Goal: Transaction & Acquisition: Purchase product/service

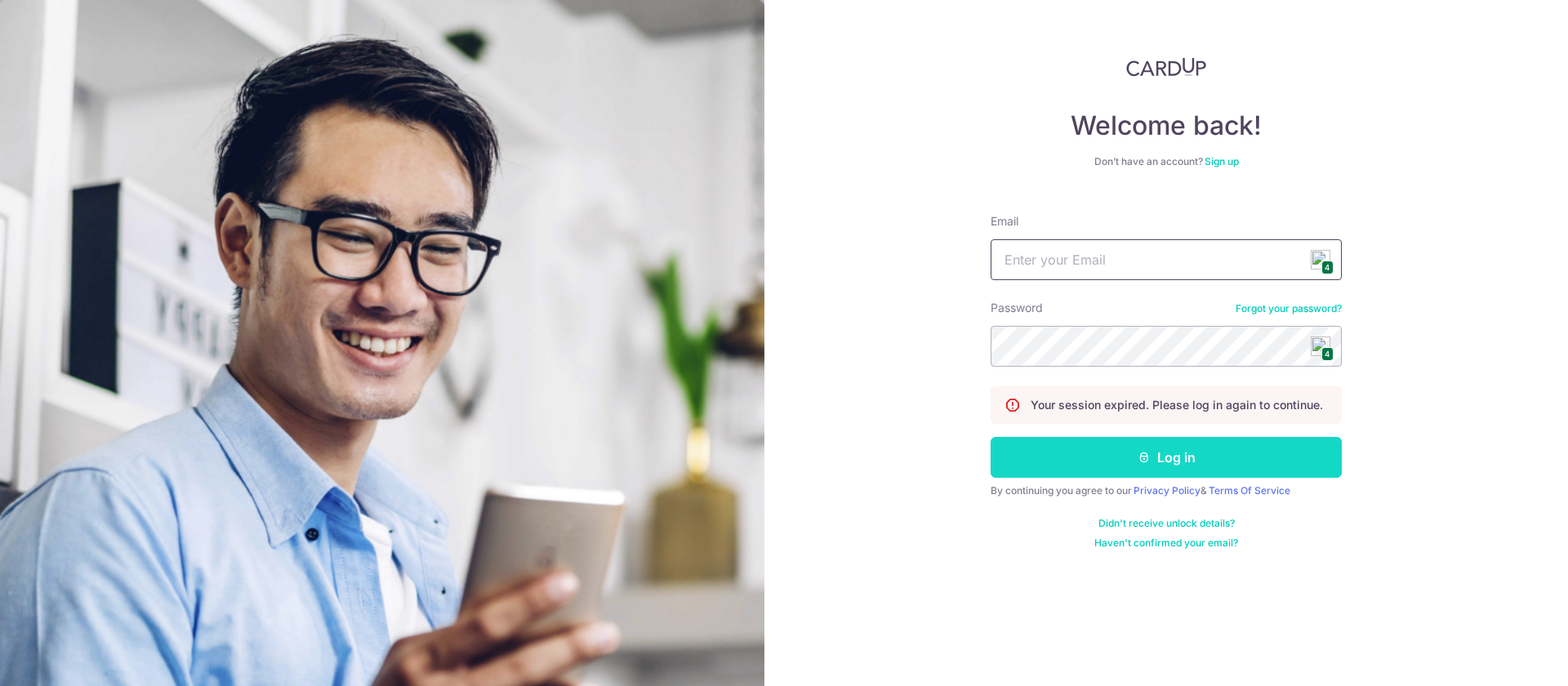
type input "[EMAIL_ADDRESS][DOMAIN_NAME]"
click at [1152, 470] on button "Log in" at bounding box center [1167, 457] width 351 height 41
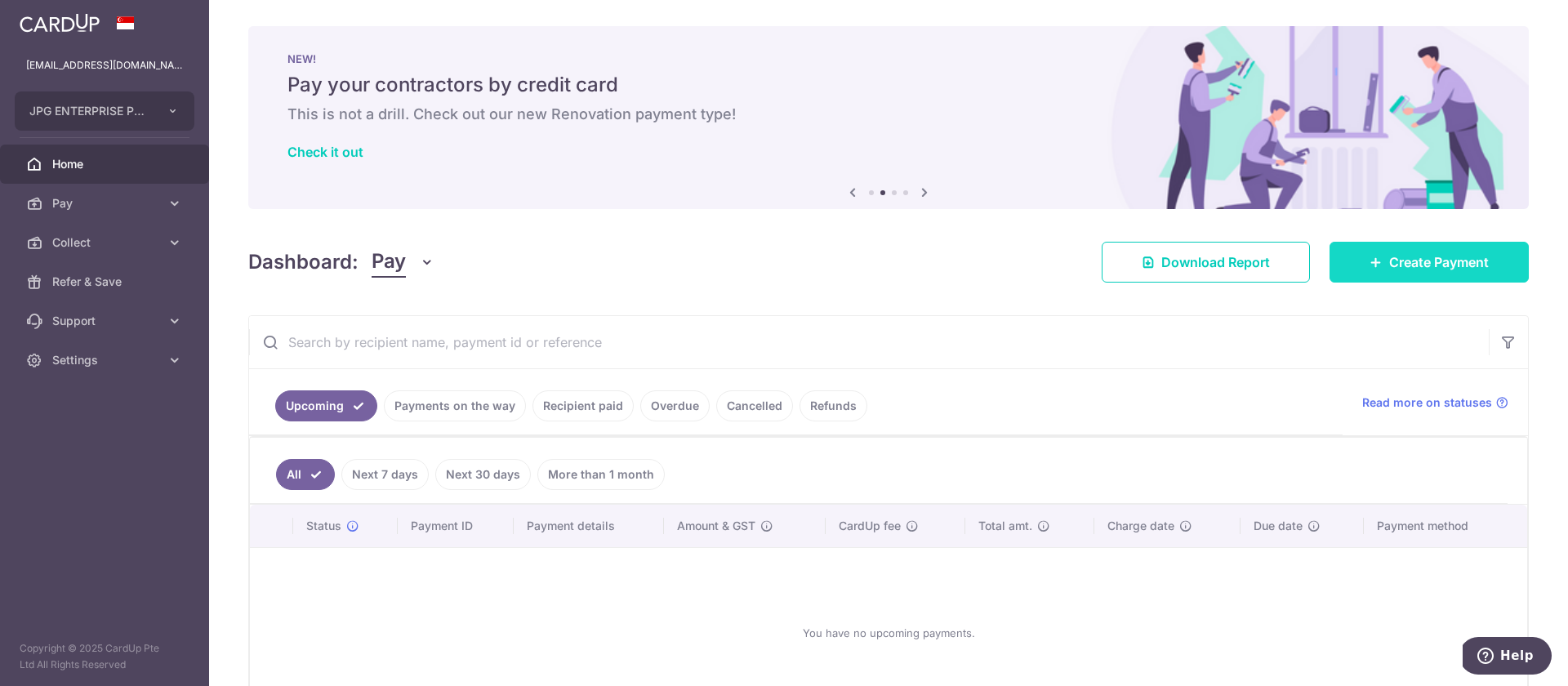
click at [1435, 274] on link "Create Payment" at bounding box center [1428, 261] width 199 height 41
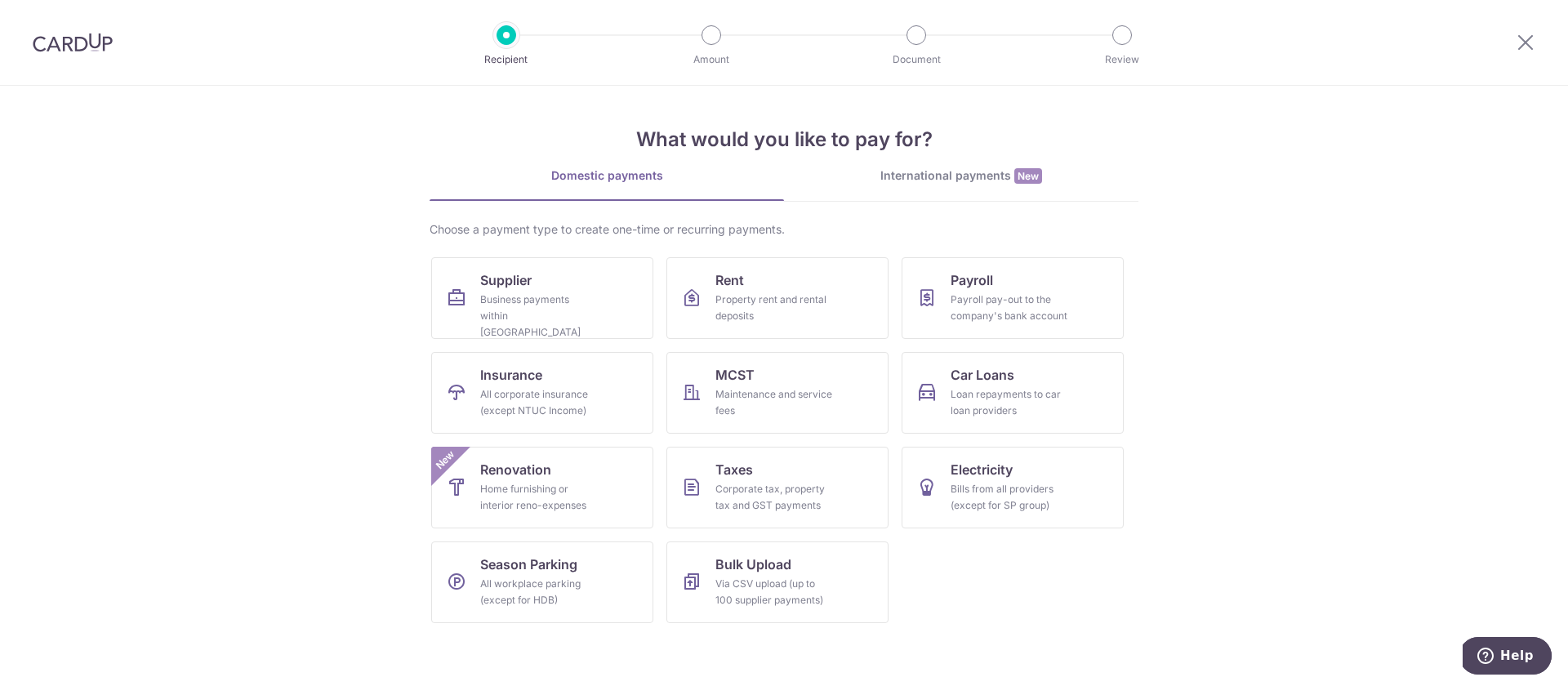
click at [939, 175] on div "International payments New" at bounding box center [961, 176] width 355 height 17
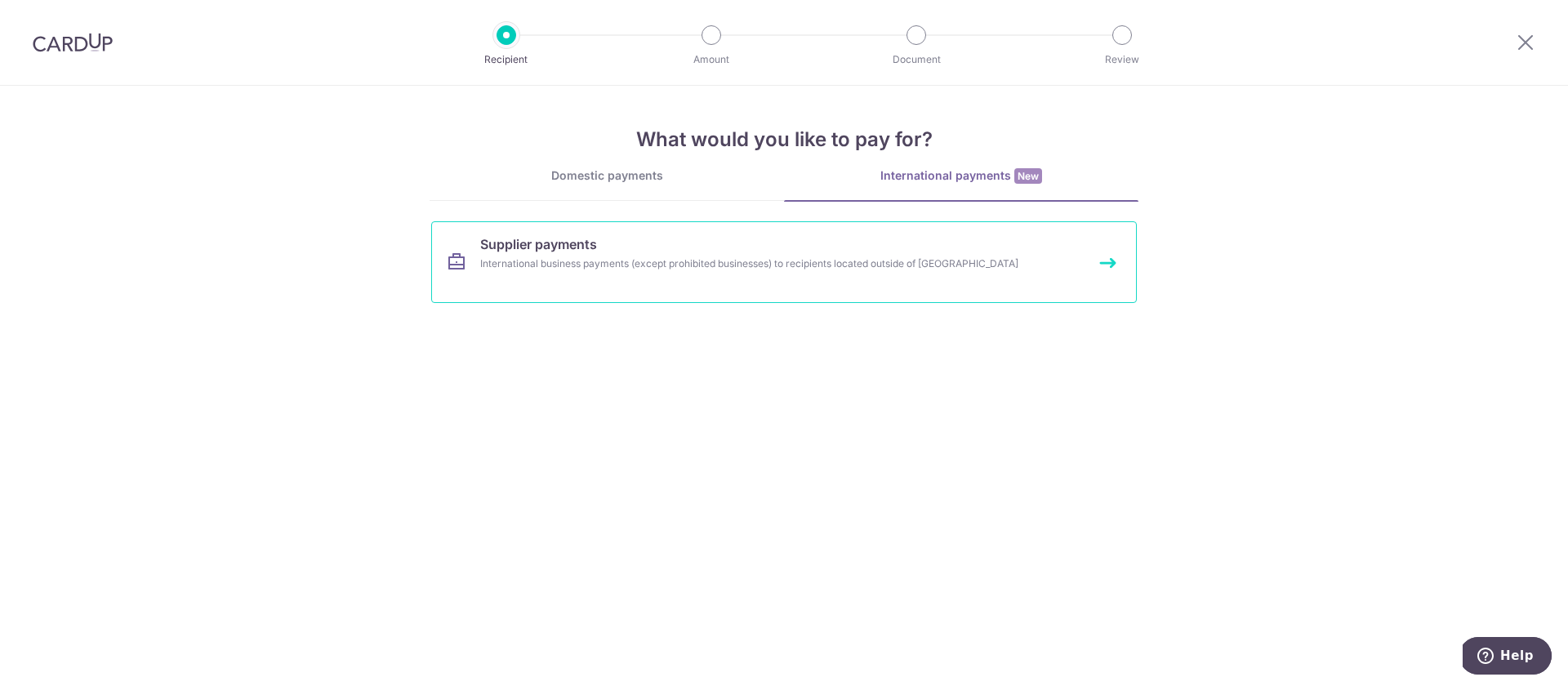
click at [705, 267] on div "International business payments (except prohibited businesses) to recipients lo…" at bounding box center [763, 264] width 565 height 17
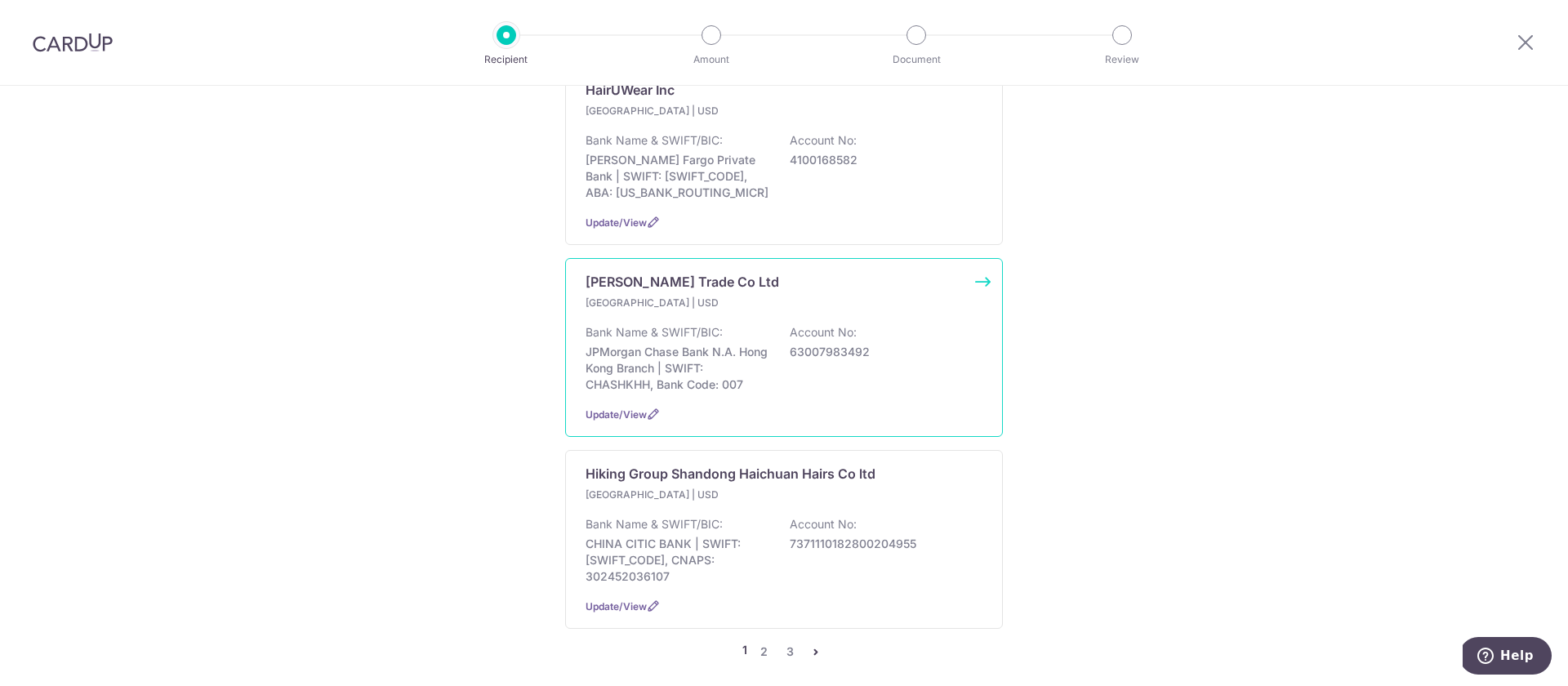
scroll to position [1658, 0]
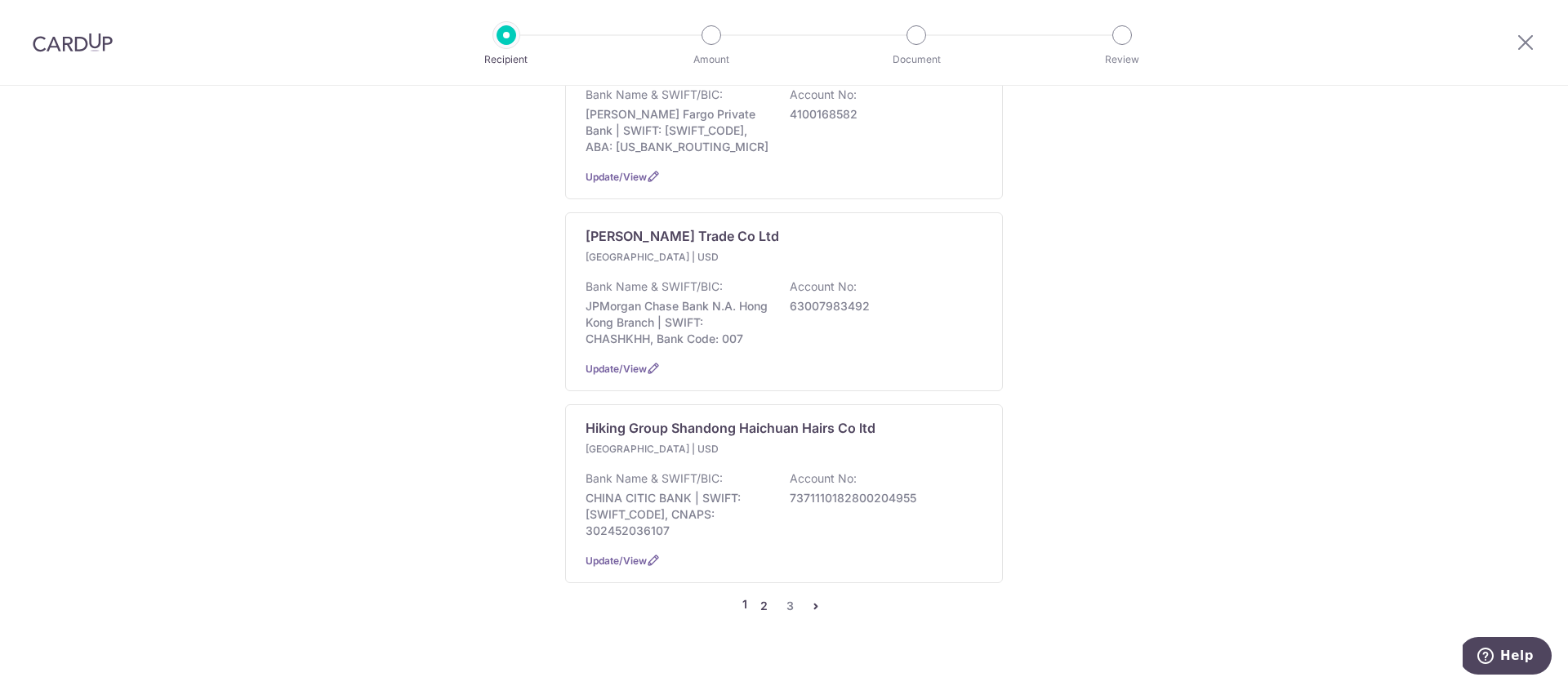
click at [764, 596] on link "2" at bounding box center [764, 606] width 20 height 20
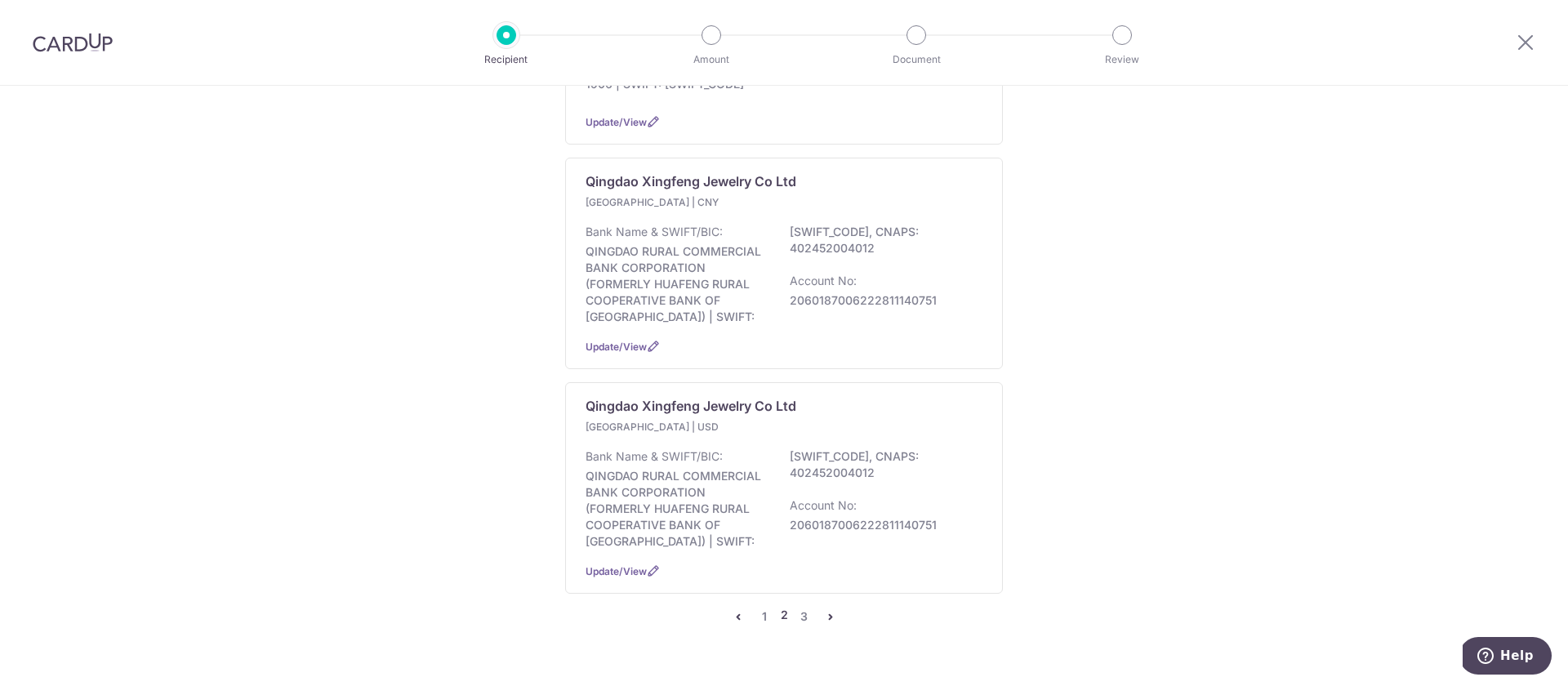
scroll to position [1732, 0]
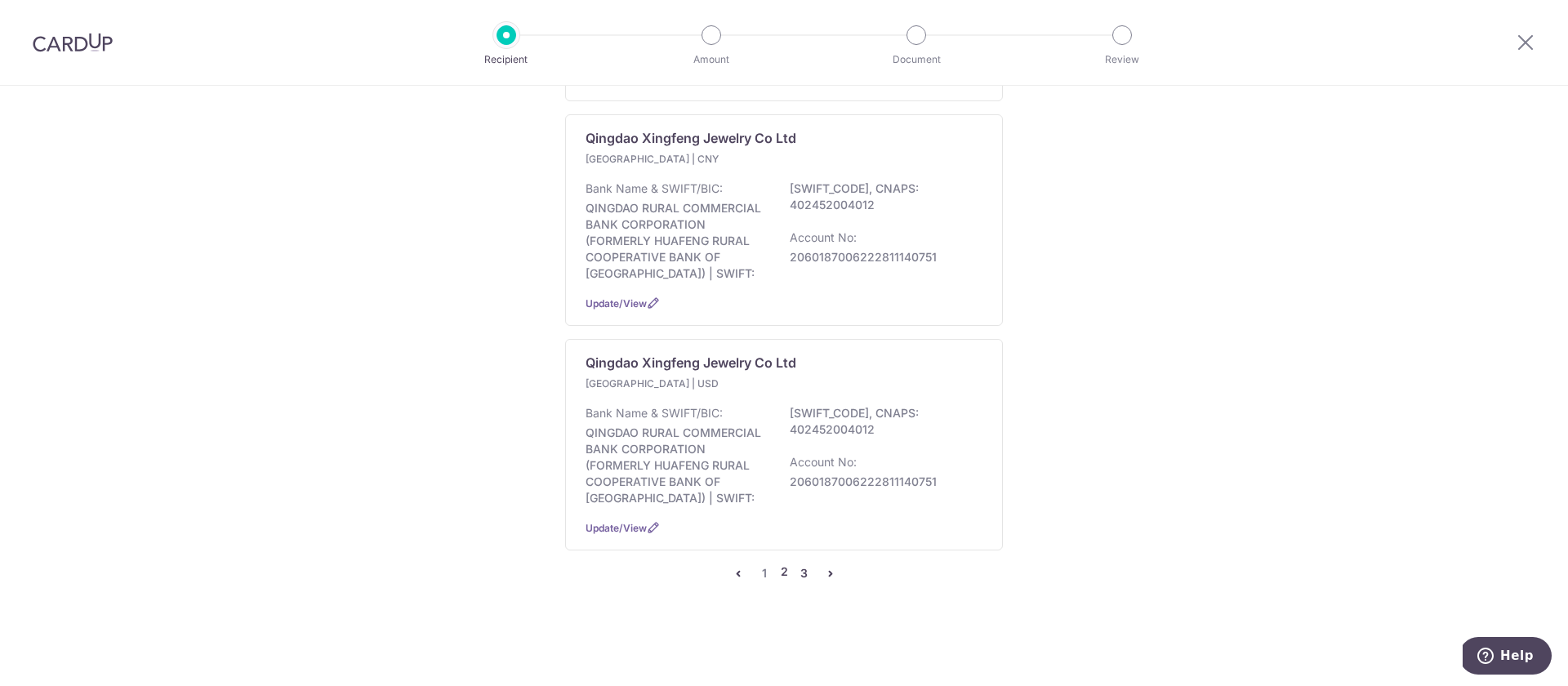
click at [803, 574] on link "3" at bounding box center [804, 574] width 20 height 20
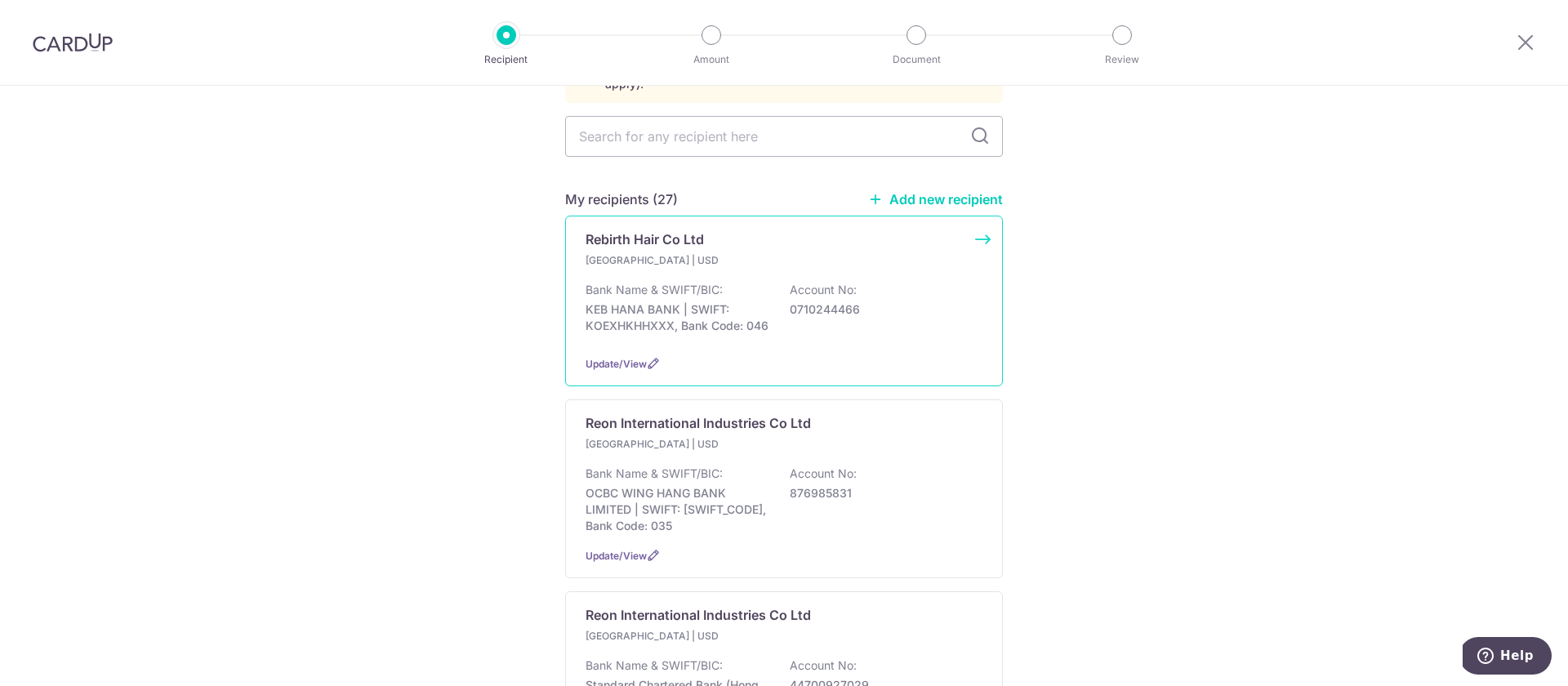
scroll to position [149, 0]
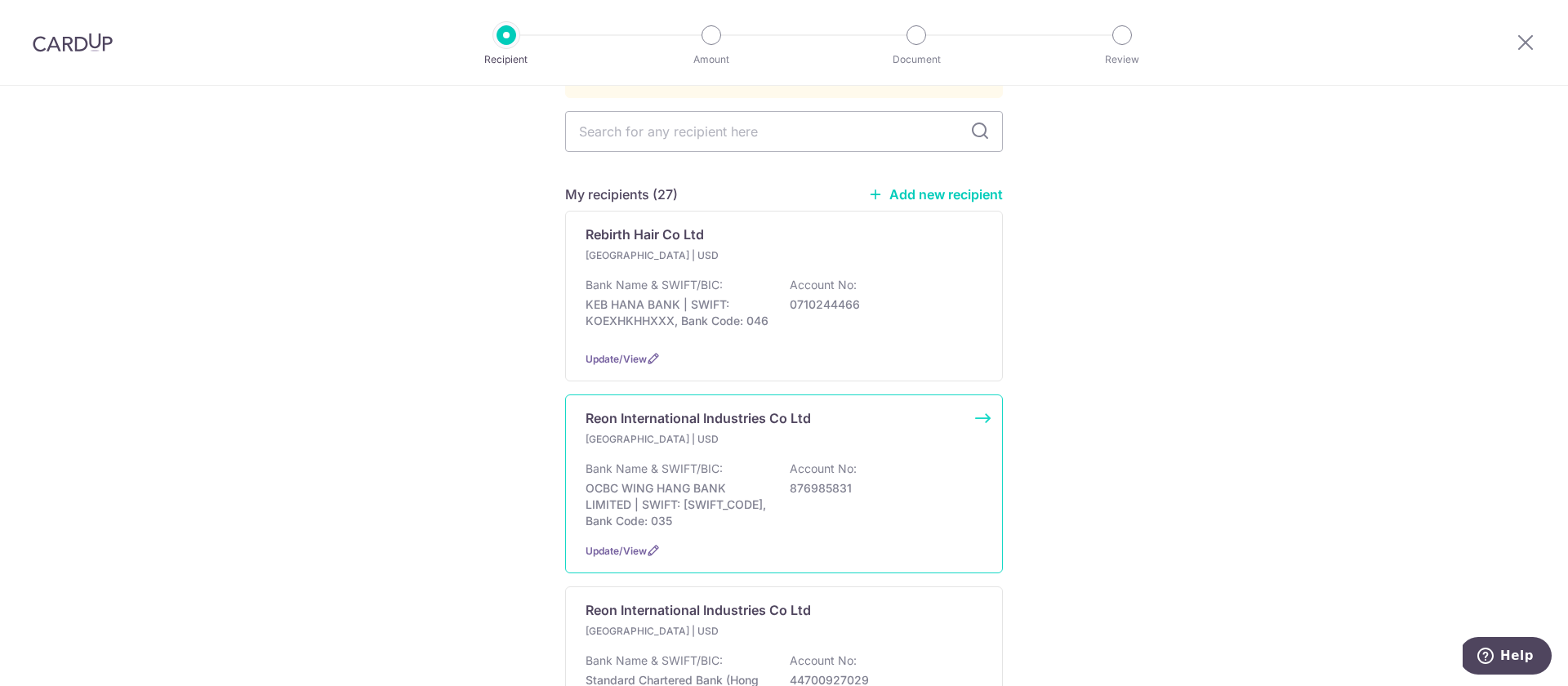
click at [719, 469] on div "Bank Name & SWIFT/BIC: OCBC WING HANG BANK LIMITED | SWIFT: WIHBHKHHXXX, Bank C…" at bounding box center [784, 495] width 397 height 68
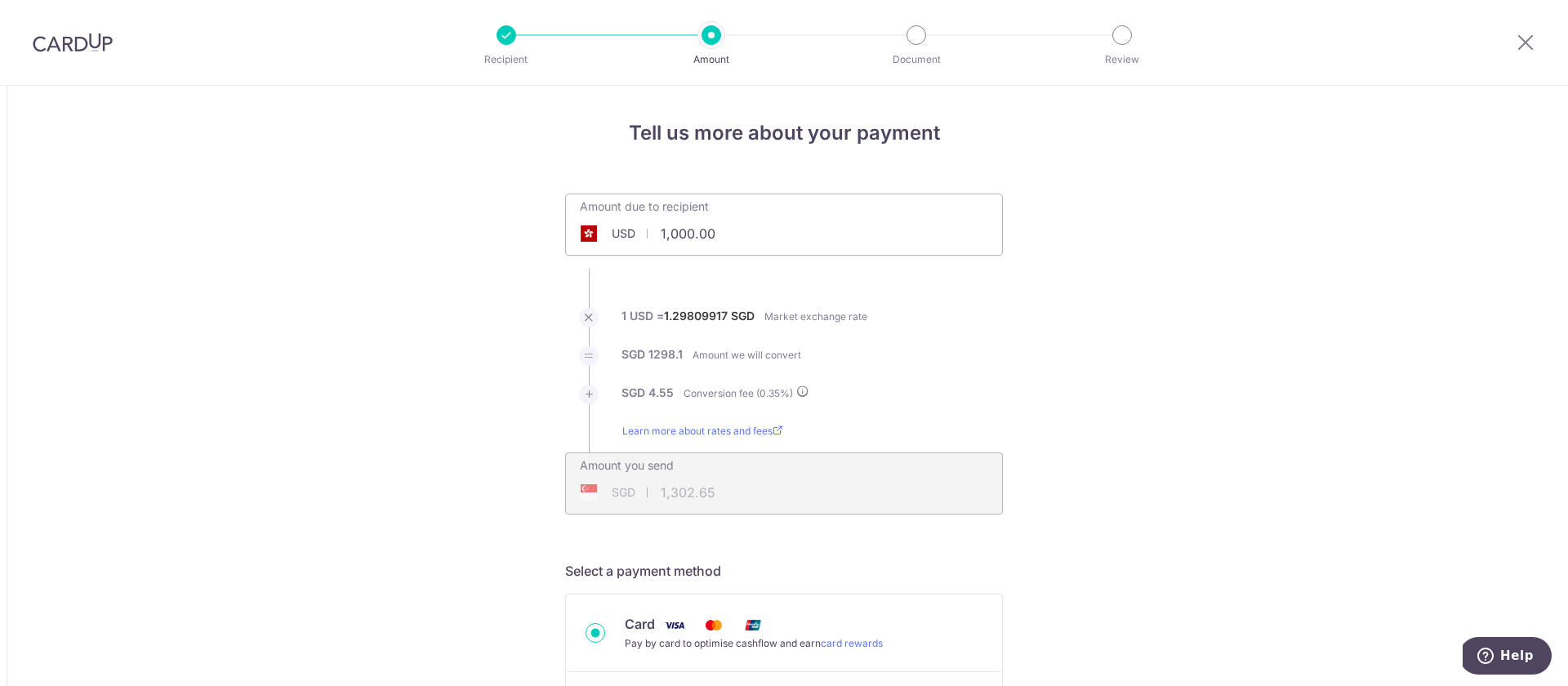
click at [722, 234] on input "1,000.00" at bounding box center [687, 233] width 241 height 37
type input "1"
type input "497.50"
type input "648.09"
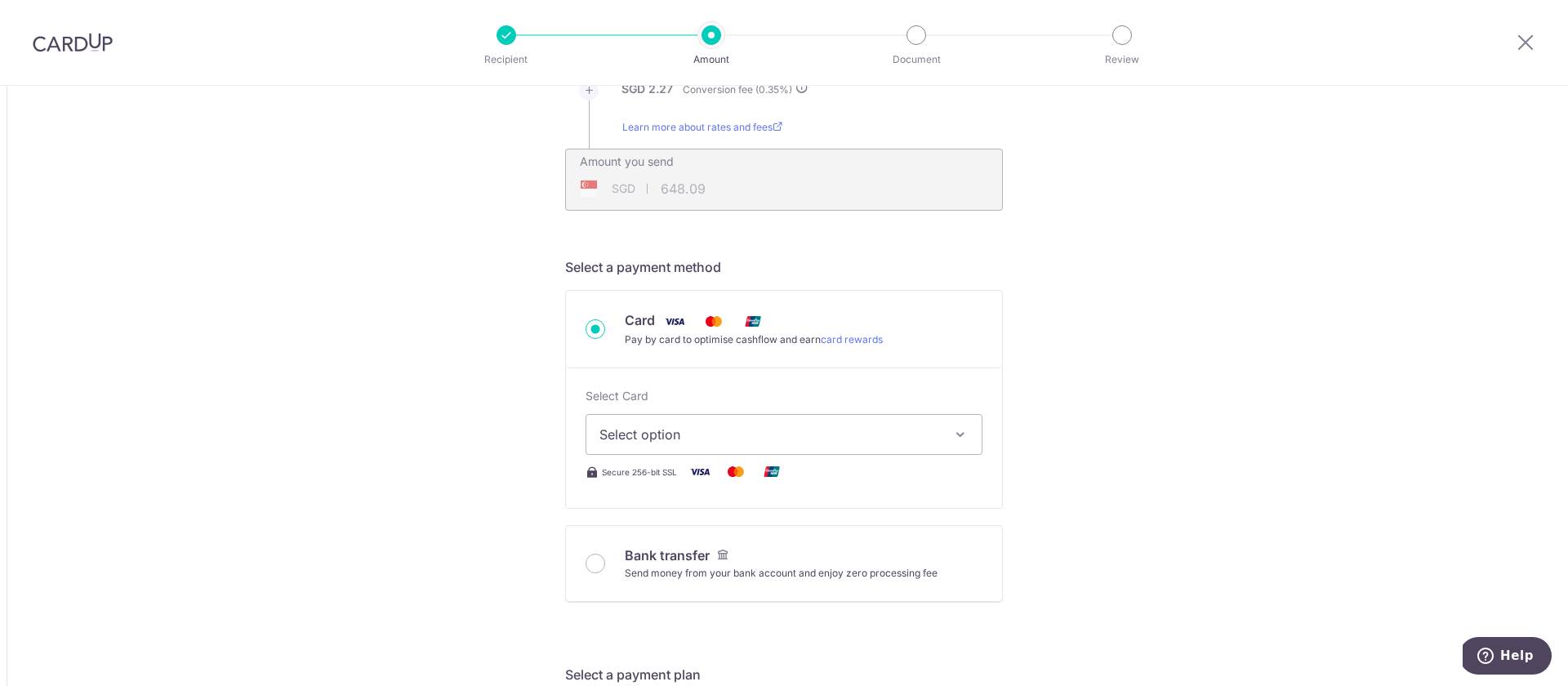
scroll to position [319, 0]
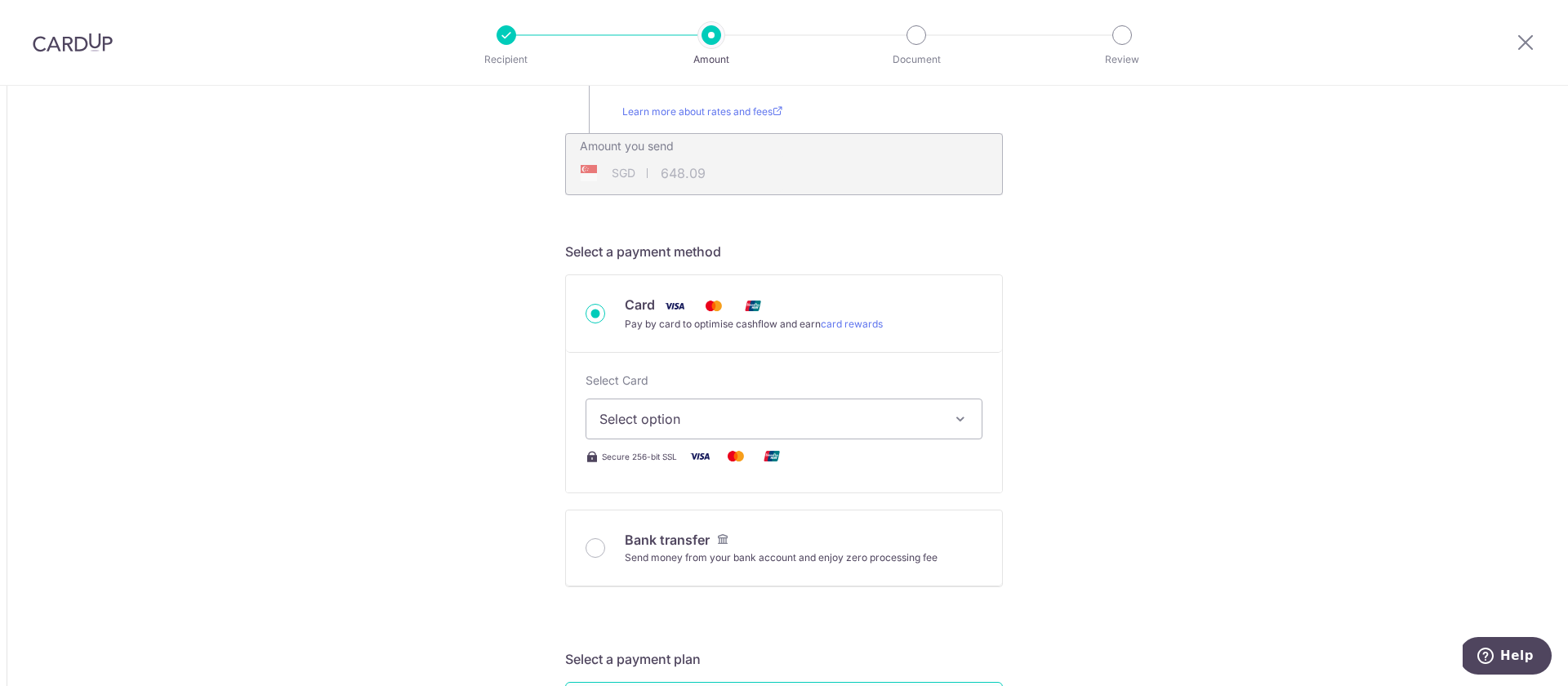
click at [628, 425] on span "Select option" at bounding box center [769, 419] width 340 height 20
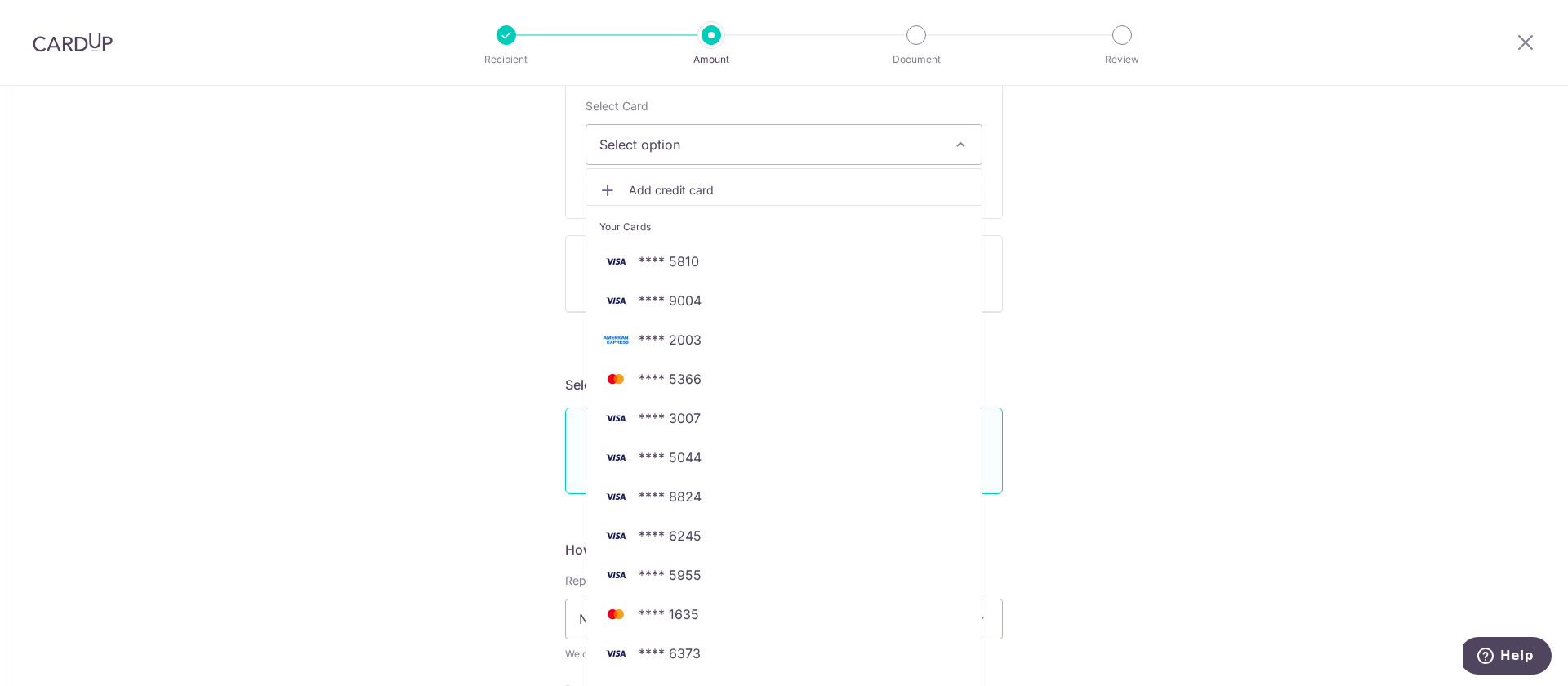
scroll to position [599, 0]
click at [634, 528] on span "**** 6245" at bounding box center [784, 531] width 369 height 20
type input "497.50"
type input "648.08"
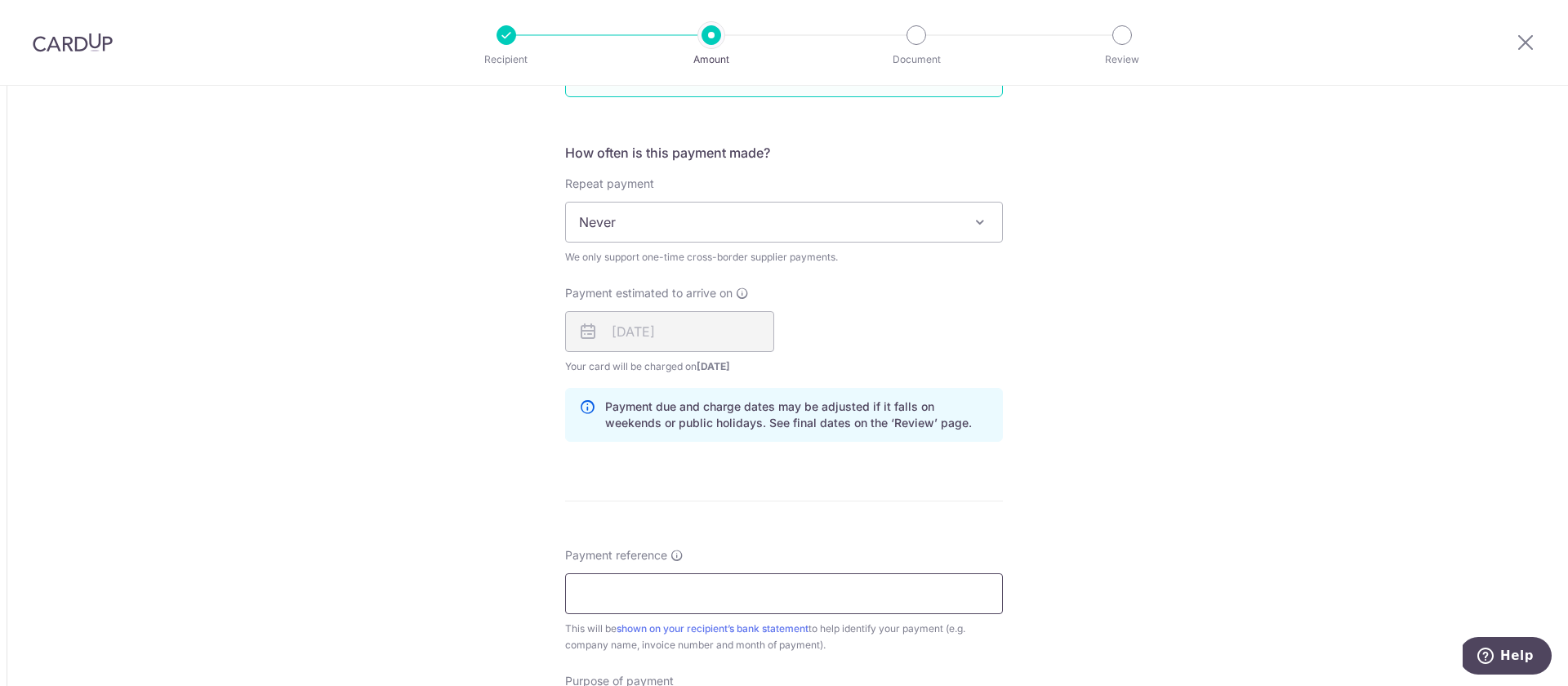
scroll to position [992, 0]
click at [603, 584] on input "Payment reference" at bounding box center [784, 591] width 438 height 41
type input "BWH Nariman"
click at [486, 600] on div "Tell us more about your payment Amount due to recipient USD 497.50 497.5 1 USD …" at bounding box center [784, 194] width 1568 height 2201
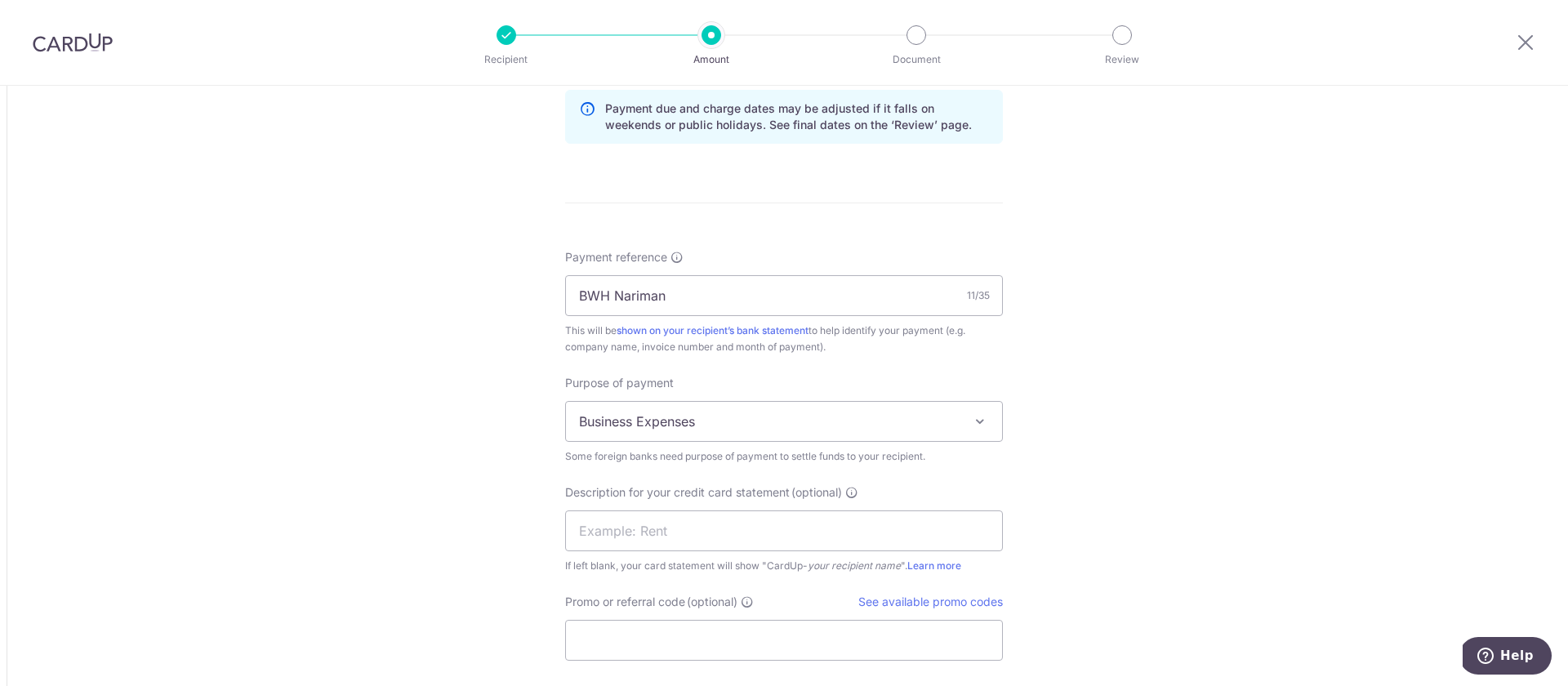
scroll to position [1292, 0]
click at [719, 412] on span "Business Expenses" at bounding box center [784, 417] width 436 height 39
click at [635, 522] on input "text" at bounding box center [784, 526] width 438 height 41
type input "BWH Nariman"
click at [625, 634] on input "Promo or referral code (optional)" at bounding box center [784, 635] width 438 height 41
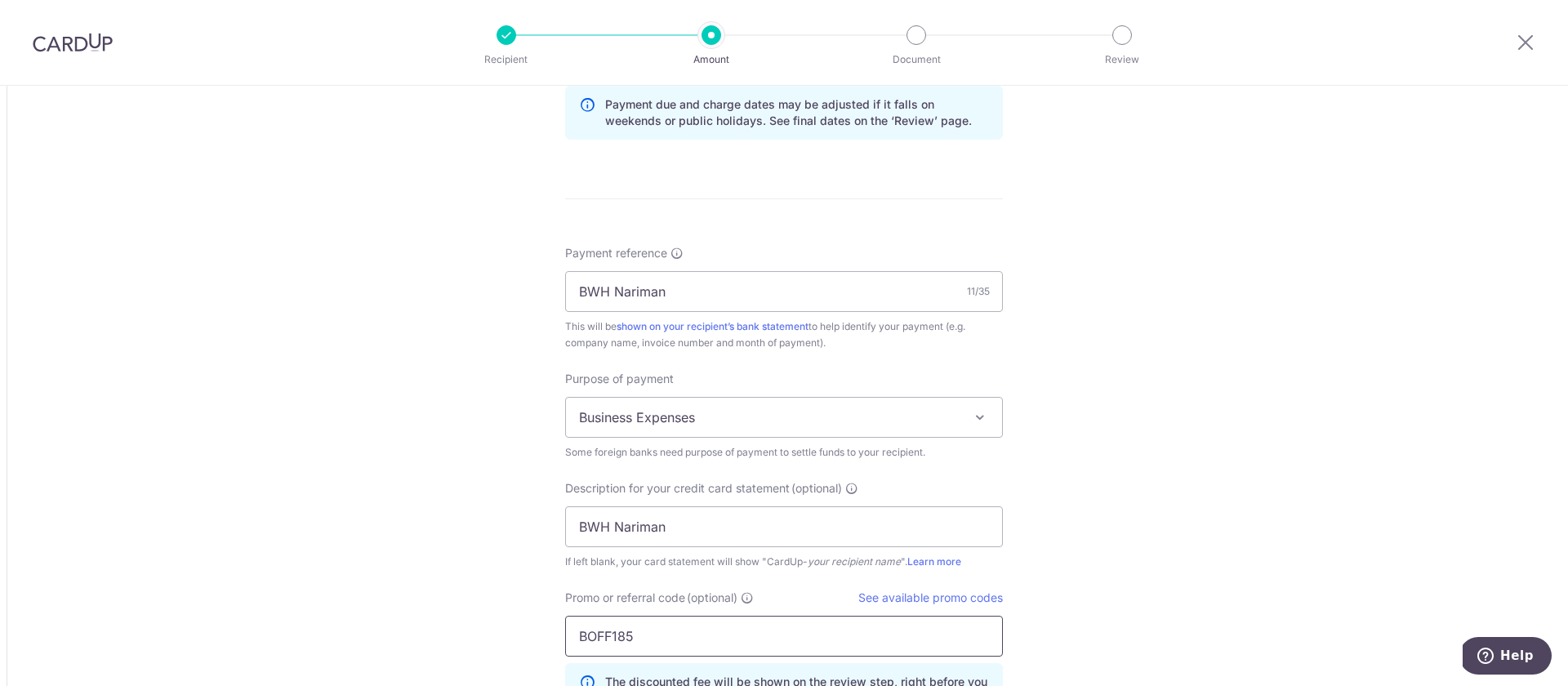
type input "BOFF185"
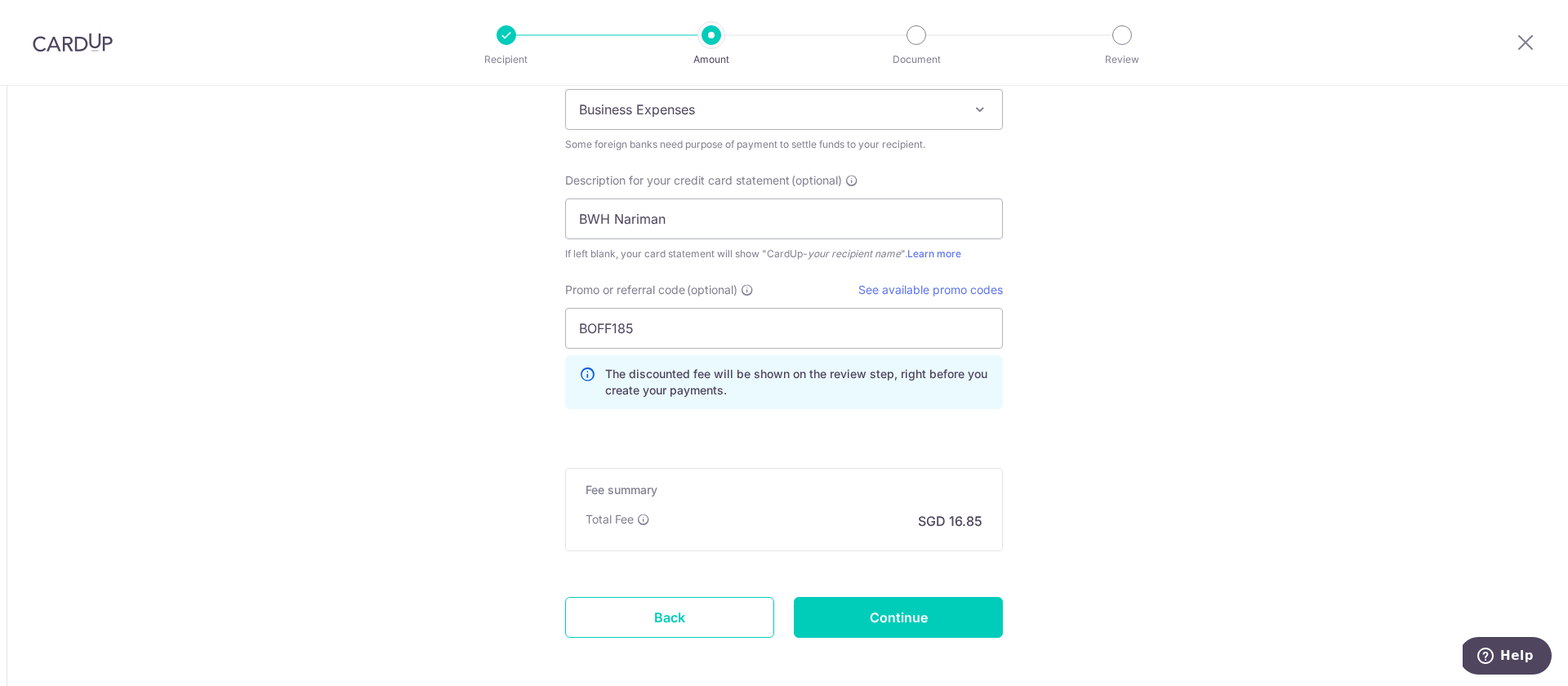
scroll to position [1625, 0]
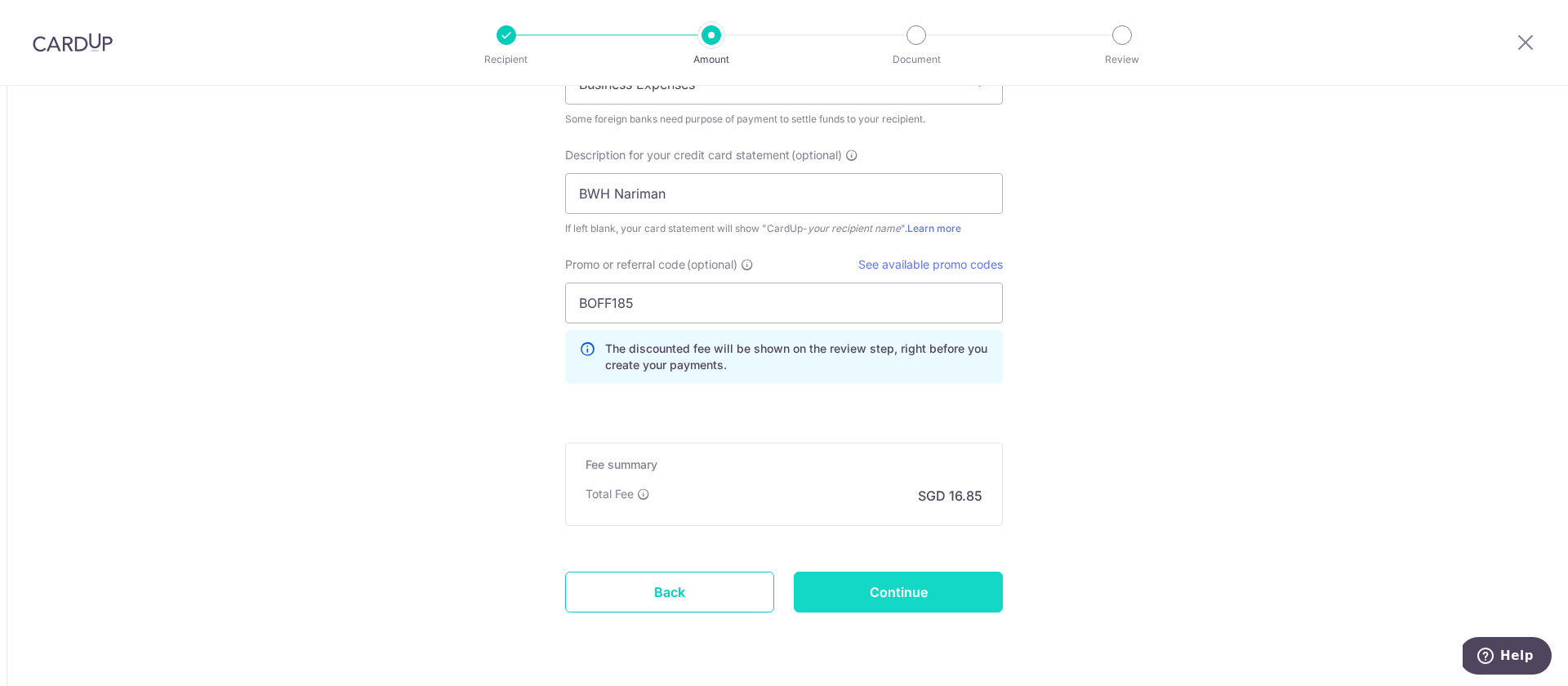
click at [828, 592] on input "Continue" at bounding box center [898, 591] width 209 height 41
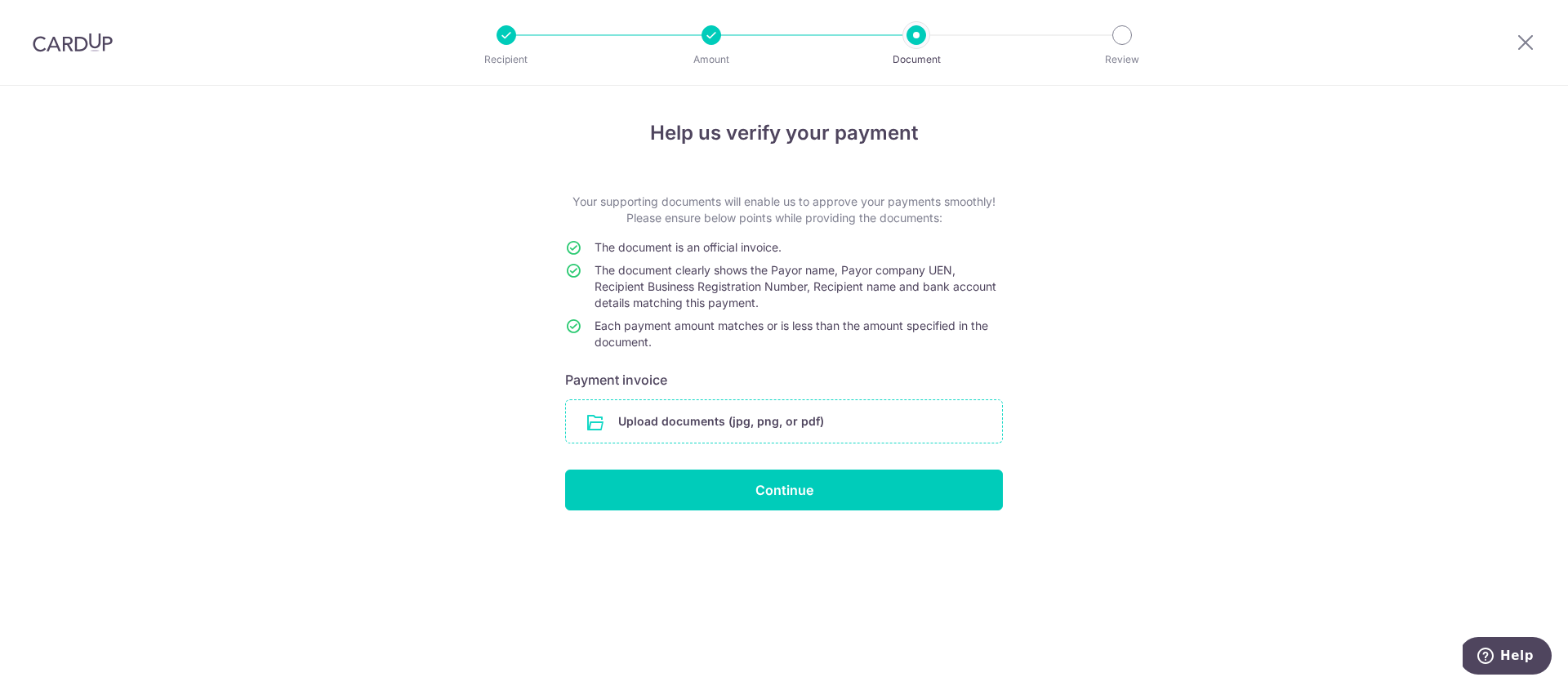
click at [834, 420] on input "file" at bounding box center [784, 421] width 436 height 42
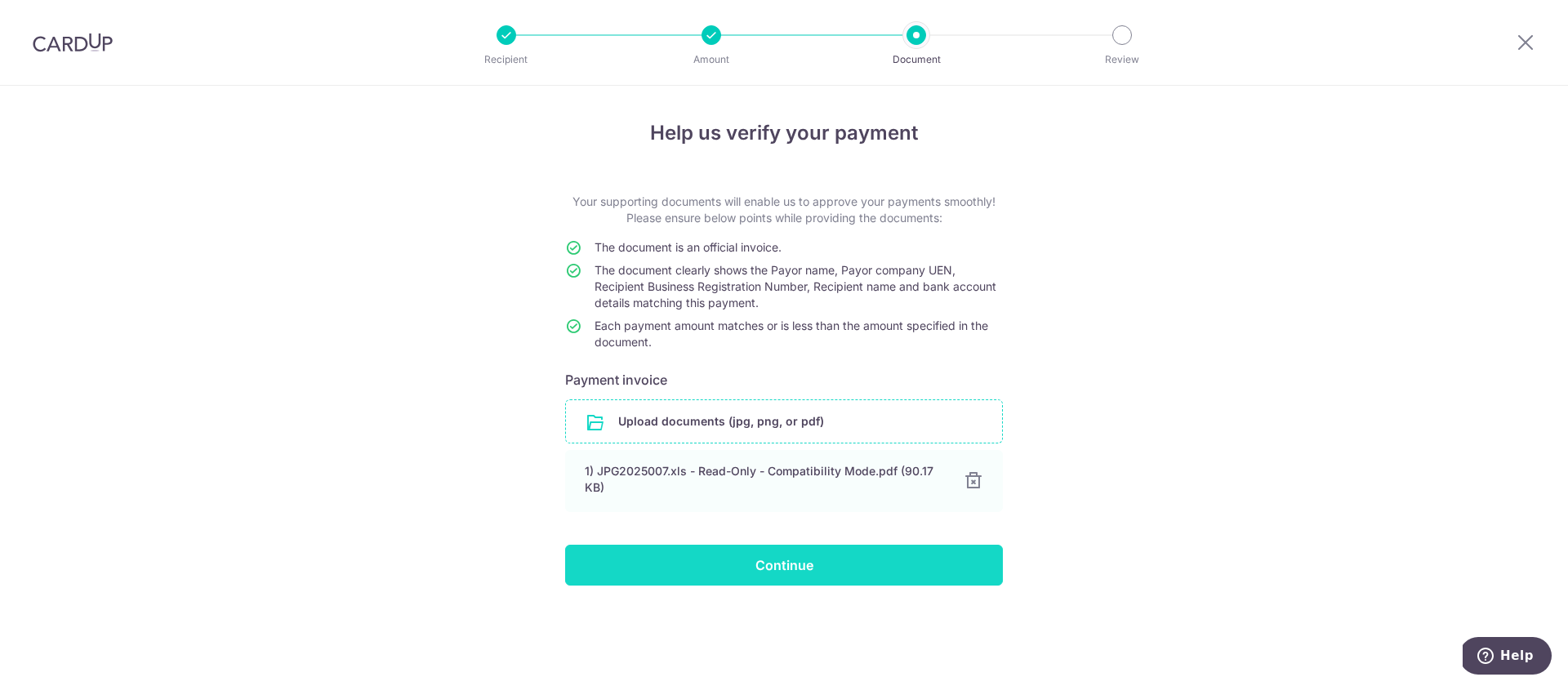
click at [798, 560] on input "Continue" at bounding box center [784, 564] width 438 height 41
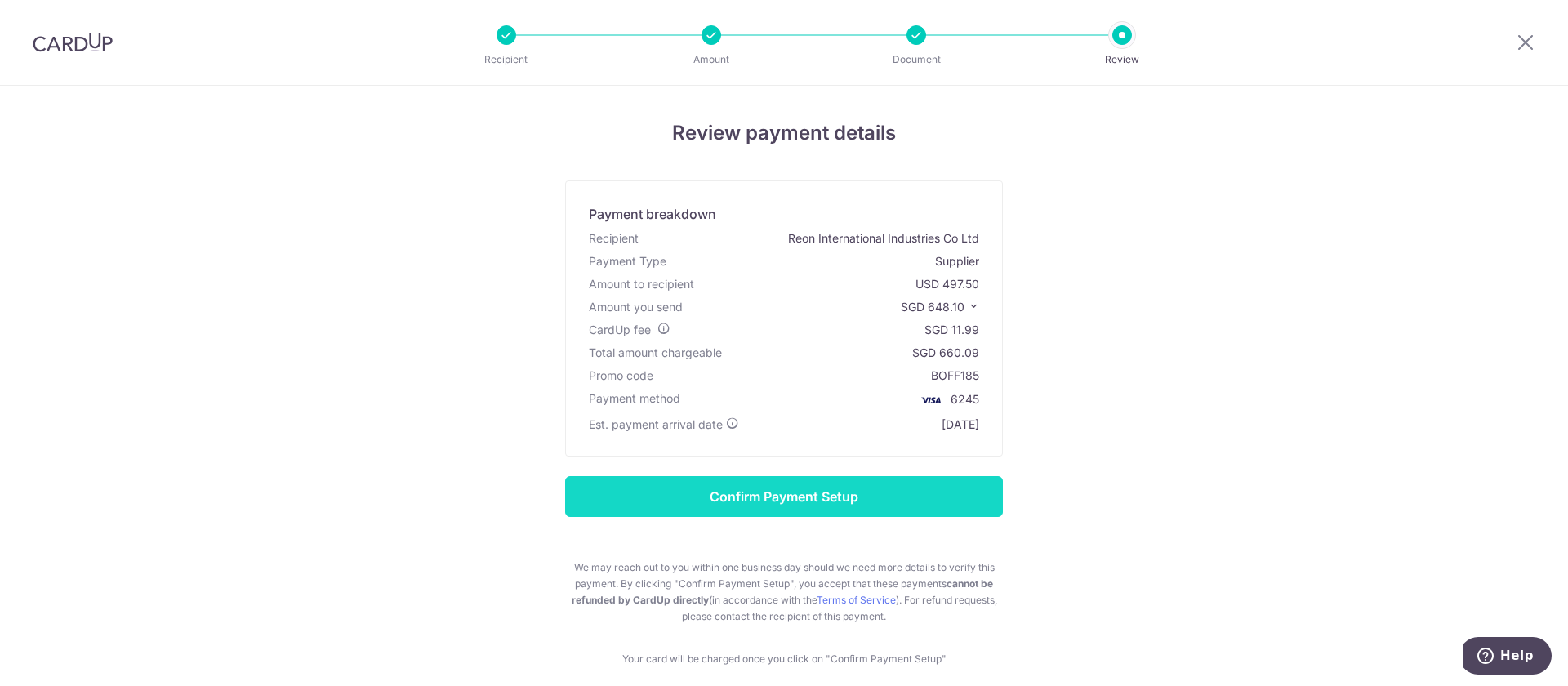
click at [795, 504] on input "Confirm Payment Setup" at bounding box center [784, 496] width 438 height 41
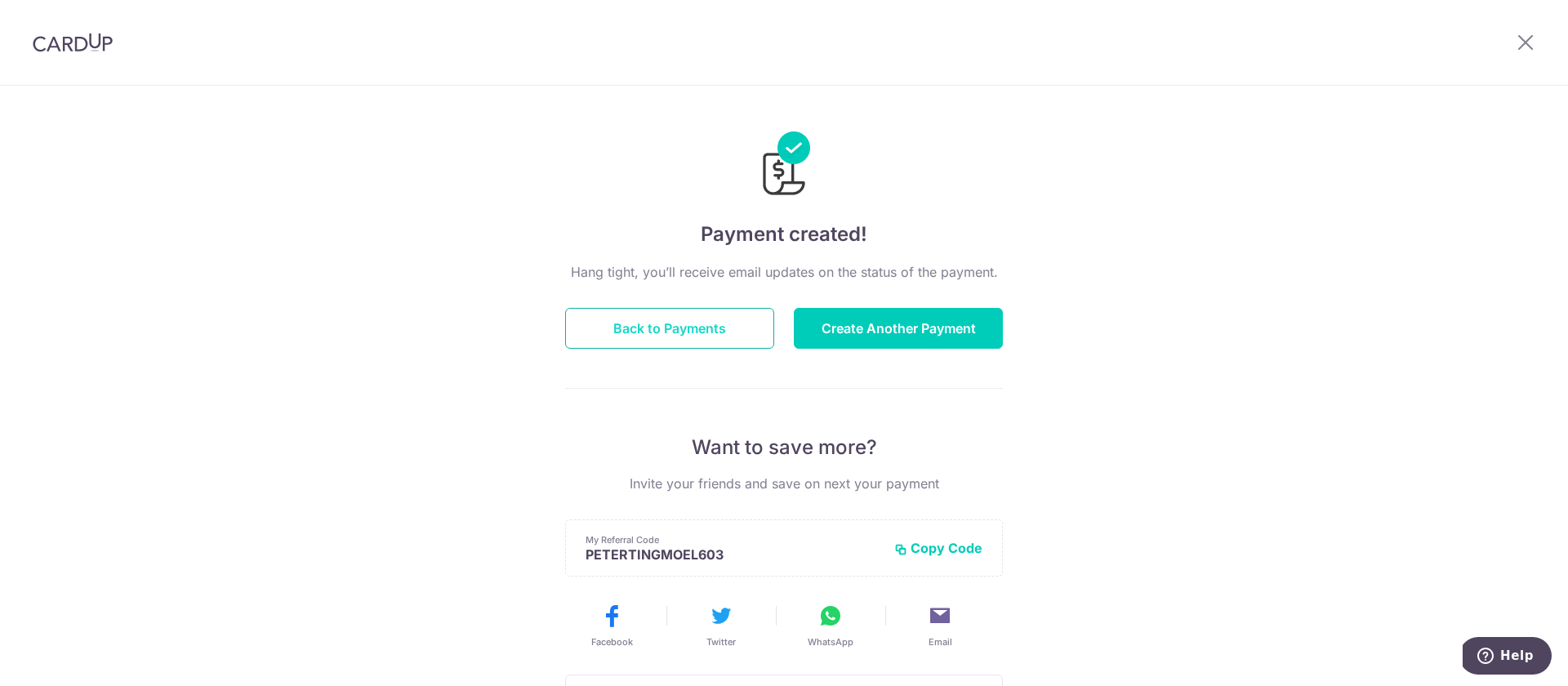
click at [720, 332] on button "Back to Payments" at bounding box center [670, 328] width 209 height 41
